Goal: Find specific page/section: Find specific page/section

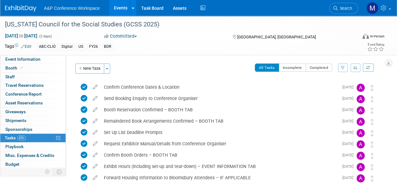
scroll to position [137, 0]
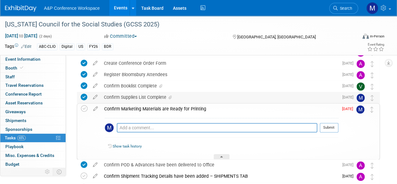
click at [129, 96] on div "Confirm Supplies List Complete" at bounding box center [220, 97] width 238 height 11
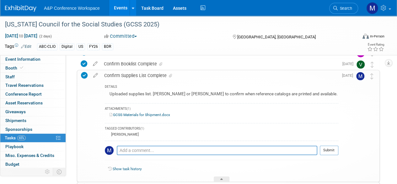
scroll to position [168, 0]
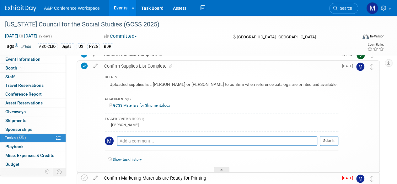
click at [139, 105] on link "GCSS Materials for Shipment.docx" at bounding box center [140, 105] width 61 height 4
click at [74, 84] on div "Confirm Supplies List Complete DETAILS Uploaded supplies list. Veronica or Rosa…" at bounding box center [227, 116] width 306 height 112
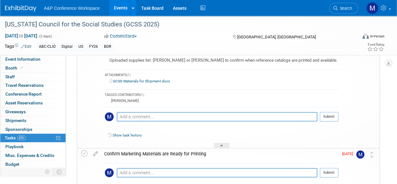
scroll to position [231, 0]
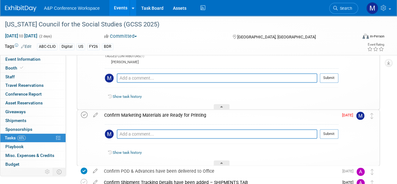
click at [85, 114] on icon at bounding box center [84, 114] width 7 height 7
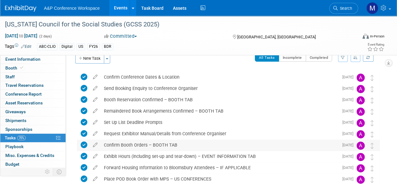
scroll to position [0, 0]
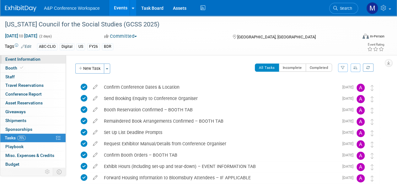
click at [12, 58] on span "Event Information" at bounding box center [22, 58] width 35 height 5
select select "Annual"
select select "Level 2"
select select "In-Person Booth"
select select "Schools"
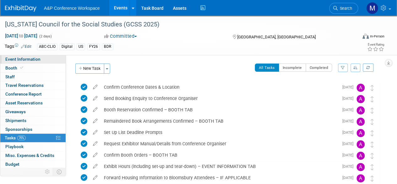
select select "Bloomsbury Digital Resources"
select select "Amanda Oney"
select select "Mark Strong"
select select "Rosalie Love"
select select "BDR Product Awareness and Trial Generation​"
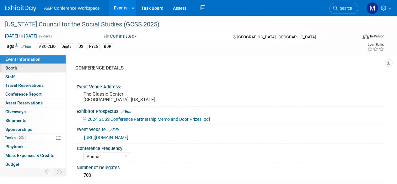
click at [26, 67] on link "Booth" at bounding box center [32, 68] width 65 height 8
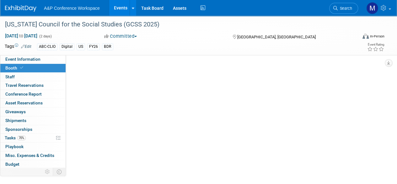
select select "CLDC - Digital/BDR"
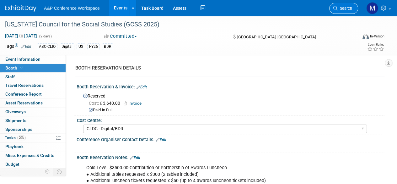
click at [344, 11] on link "Search" at bounding box center [343, 8] width 29 height 11
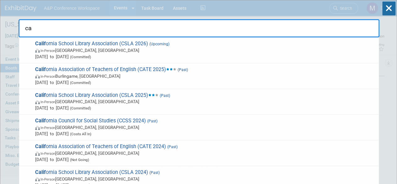
type input "c"
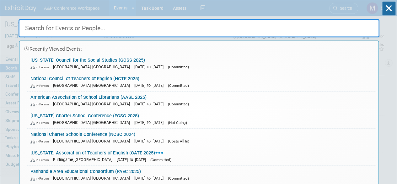
type input "s"
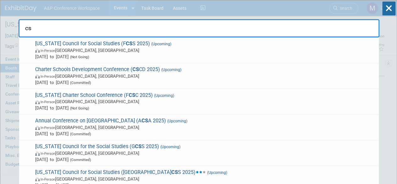
type input "c"
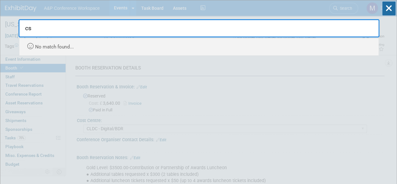
type input "c"
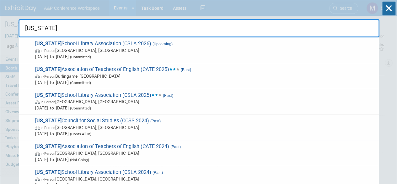
type input "california"
drag, startPoint x: 52, startPoint y: 31, endPoint x: 6, endPoint y: 33, distance: 45.5
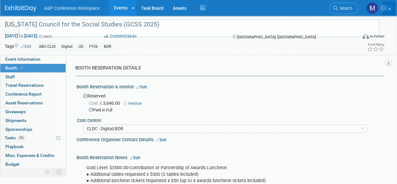
type input "c"
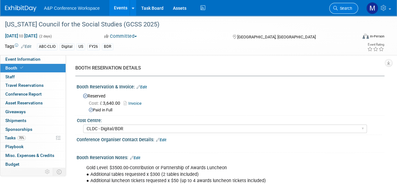
click at [344, 12] on link "Search" at bounding box center [343, 8] width 29 height 11
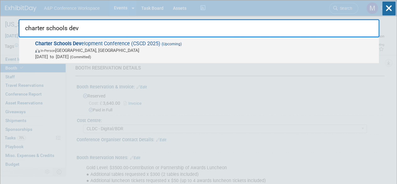
type input "charter schools dev"
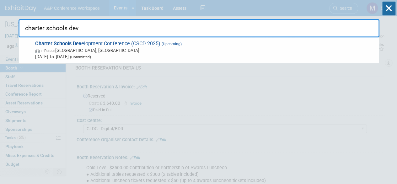
click at [91, 42] on span "Charter Schools Dev elopment Conference (CSCD 2025) (Upcoming) In-Person Palm S…" at bounding box center [204, 49] width 342 height 19
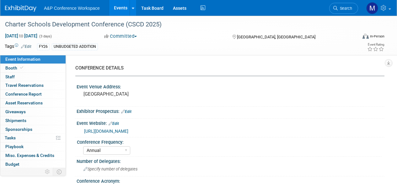
select select "Annual"
select select "Level 2"
select select "In-Person Booth"
select select "Schools"
select select "Bloomsbury Digital Resources"
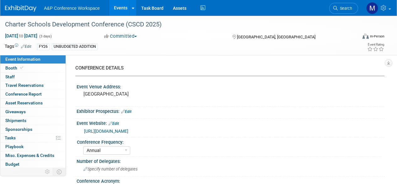
select select "[PERSON_NAME]"
select select "BDR Product Awareness and Trial Generation​"
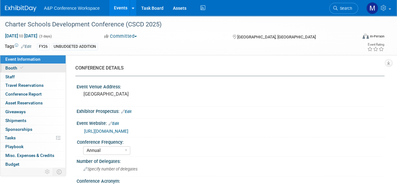
click at [37, 67] on link "Booth" at bounding box center [32, 68] width 65 height 8
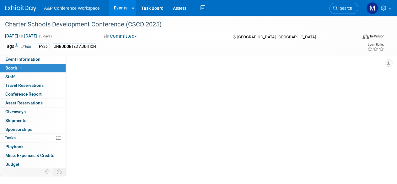
select select "CLDC - Digital/BDR"
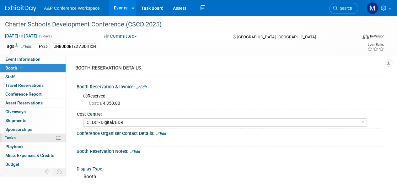
click at [14, 140] on link "0% Tasks 0%" at bounding box center [32, 137] width 65 height 8
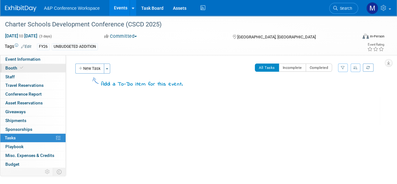
click at [16, 65] on link "Booth" at bounding box center [32, 68] width 65 height 8
select select "CLDC - Digital/BDR"
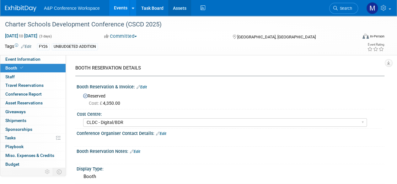
click at [183, 6] on link "Assets" at bounding box center [179, 8] width 23 height 16
